Goal: Browse casually

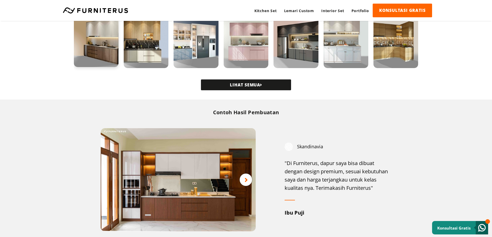
scroll to position [206, 0]
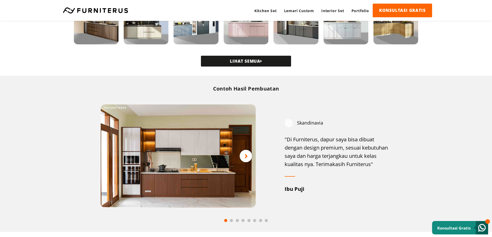
click at [245, 157] on icon at bounding box center [245, 156] width 3 height 6
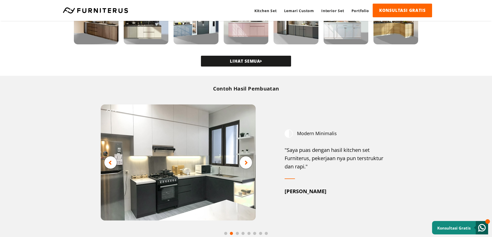
click at [110, 162] on icon at bounding box center [109, 163] width 3 height 6
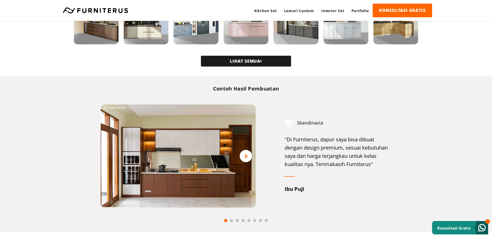
click at [248, 158] on icon at bounding box center [245, 156] width 3 height 6
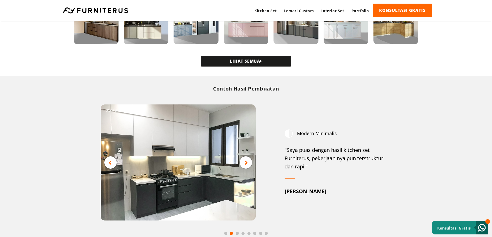
click at [248, 158] on div at bounding box center [246, 162] width 12 height 12
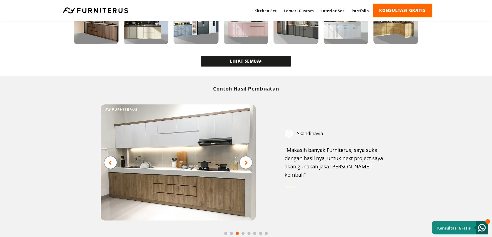
click at [248, 158] on div at bounding box center [246, 162] width 12 height 12
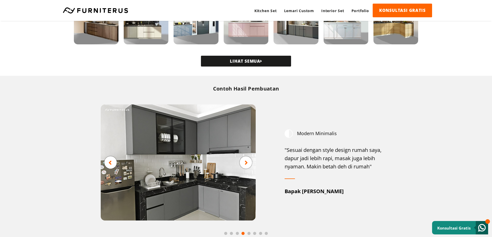
click at [247, 160] on icon at bounding box center [245, 163] width 3 height 6
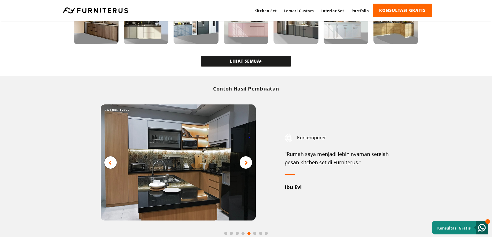
click at [247, 160] on icon at bounding box center [245, 163] width 3 height 6
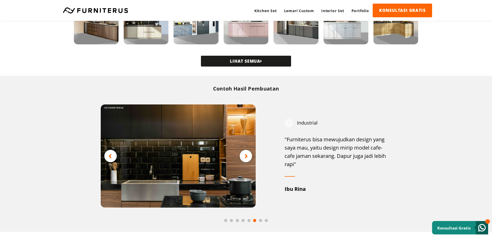
click at [247, 160] on div at bounding box center [246, 156] width 12 height 12
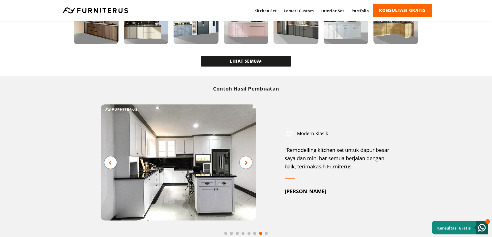
click at [247, 160] on icon at bounding box center [245, 163] width 3 height 6
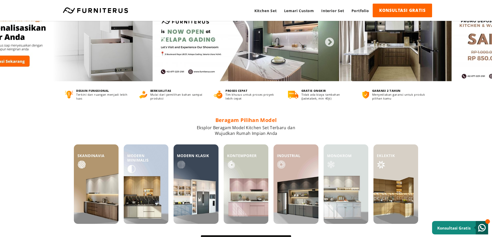
scroll to position [0, 0]
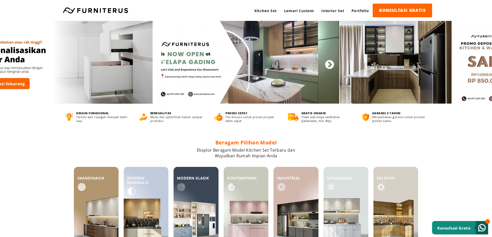
click at [329, 62] on button "Next" at bounding box center [326, 62] width 5 height 5
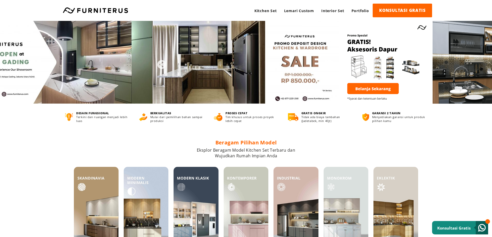
drag, startPoint x: 67, startPoint y: 66, endPoint x: 207, endPoint y: 66, distance: 140.2
click at [159, 65] on button "Previous" at bounding box center [158, 62] width 5 height 5
